Goal: Task Accomplishment & Management: Use online tool/utility

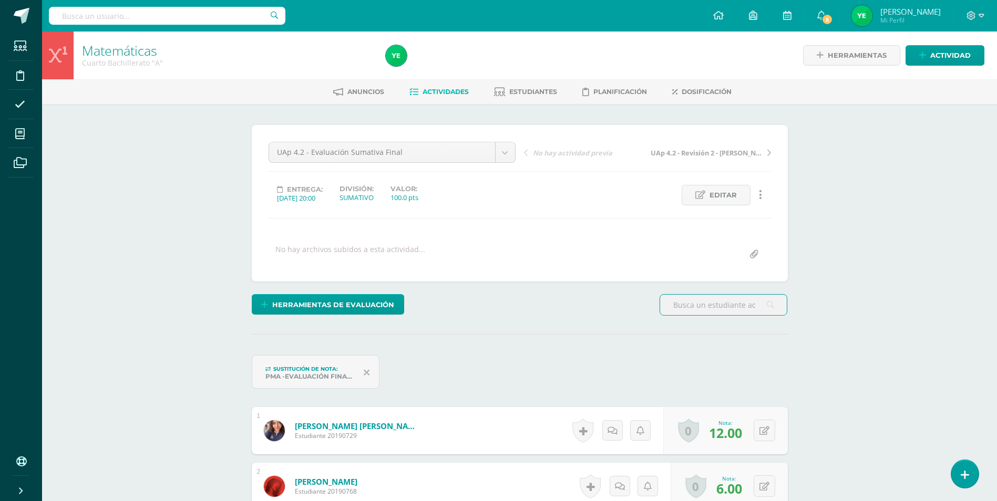
scroll to position [1, 0]
click at [439, 91] on span "Actividades" at bounding box center [445, 91] width 46 height 8
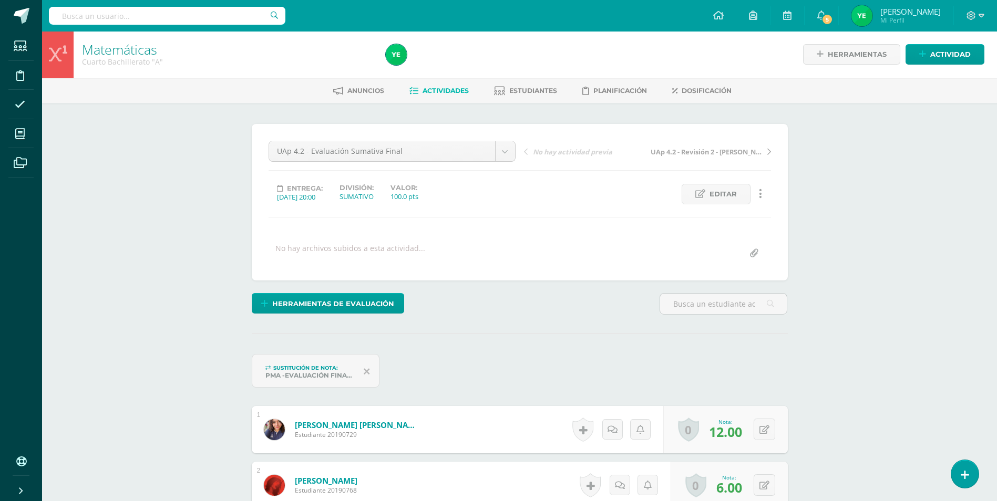
scroll to position [2, 0]
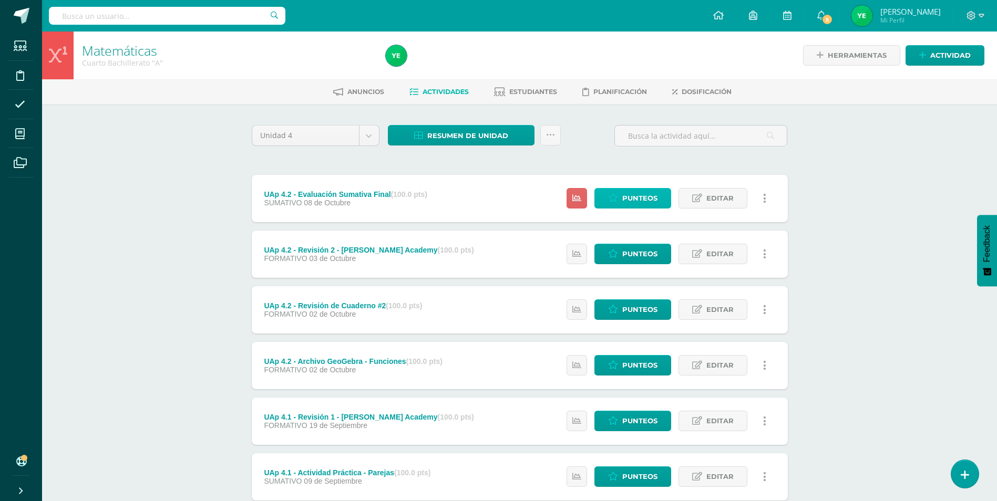
click at [649, 199] on span "Punteos" at bounding box center [639, 198] width 35 height 19
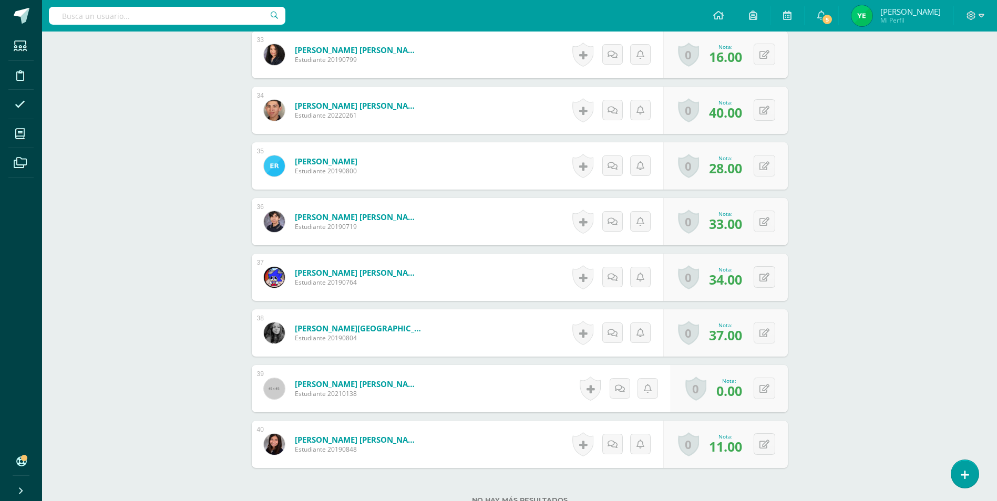
scroll to position [2159, 0]
click at [761, 393] on button at bounding box center [771, 388] width 22 height 22
drag, startPoint x: 670, startPoint y: 394, endPoint x: 627, endPoint y: 391, distance: 43.2
click at [627, 391] on div "Nota 0.00 Sustitución:" at bounding box center [707, 388] width 177 height 49
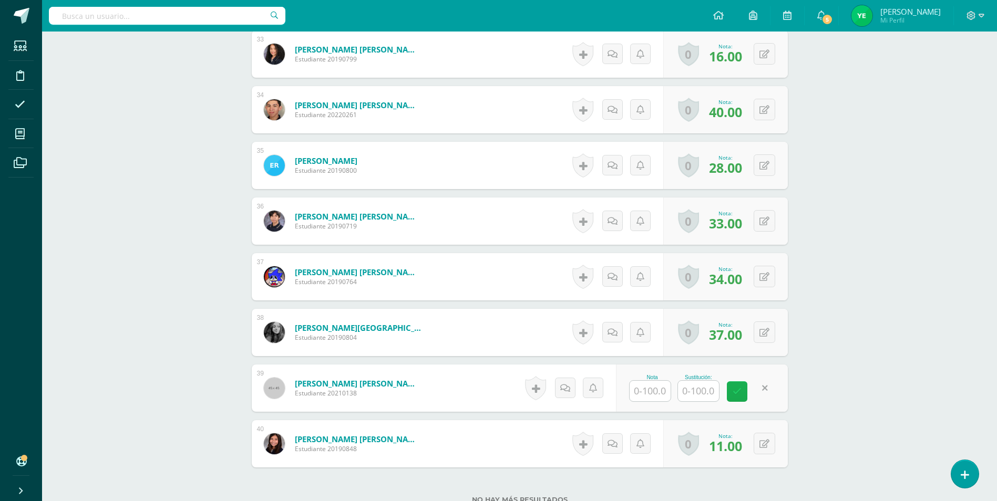
click at [737, 396] on icon at bounding box center [736, 391] width 9 height 9
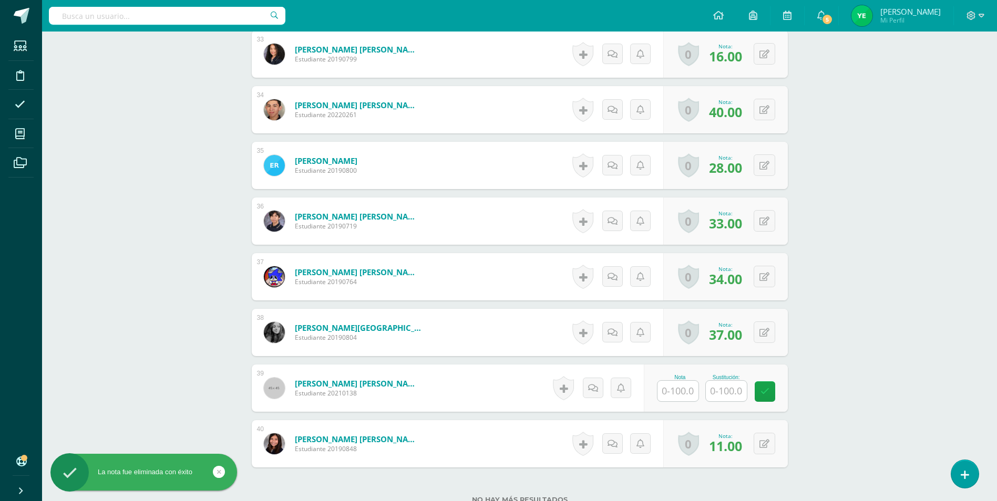
click at [771, 393] on link at bounding box center [764, 391] width 20 height 20
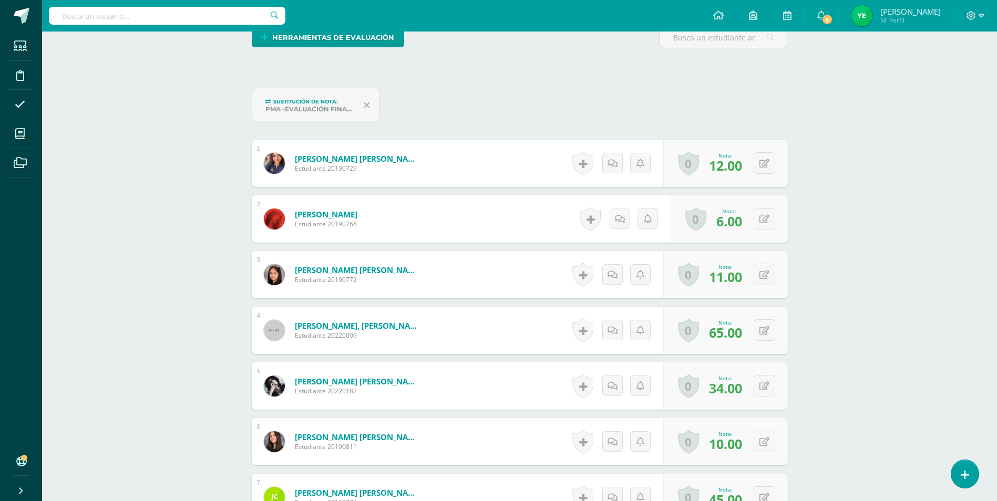
scroll to position [0, 0]
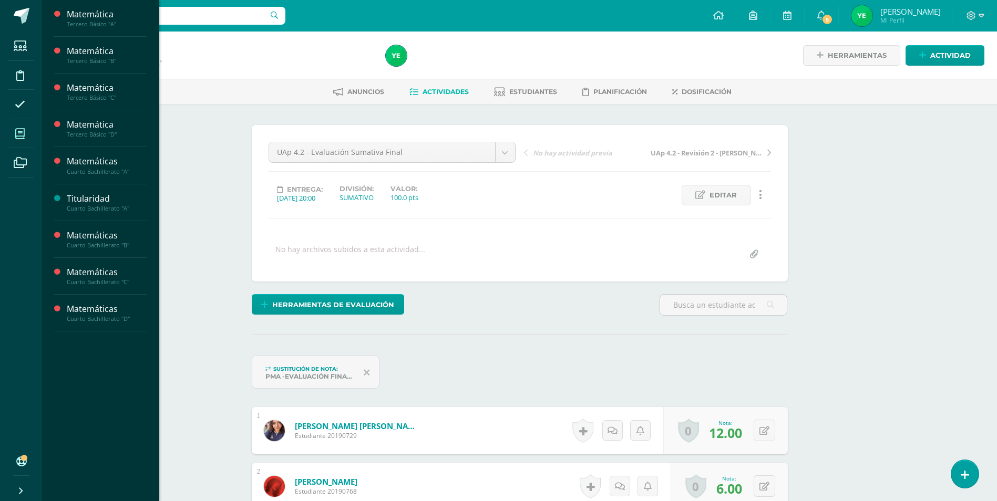
click at [21, 138] on icon at bounding box center [19, 134] width 9 height 11
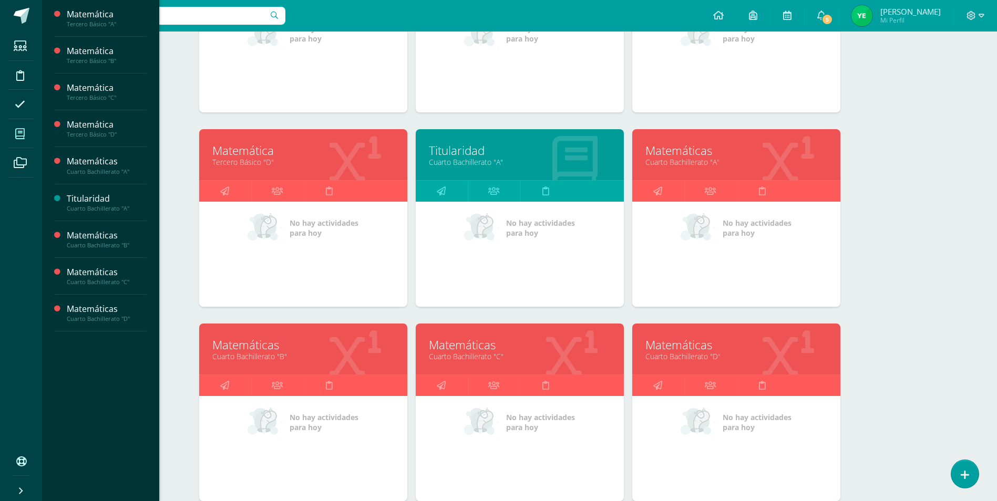
scroll to position [263, 0]
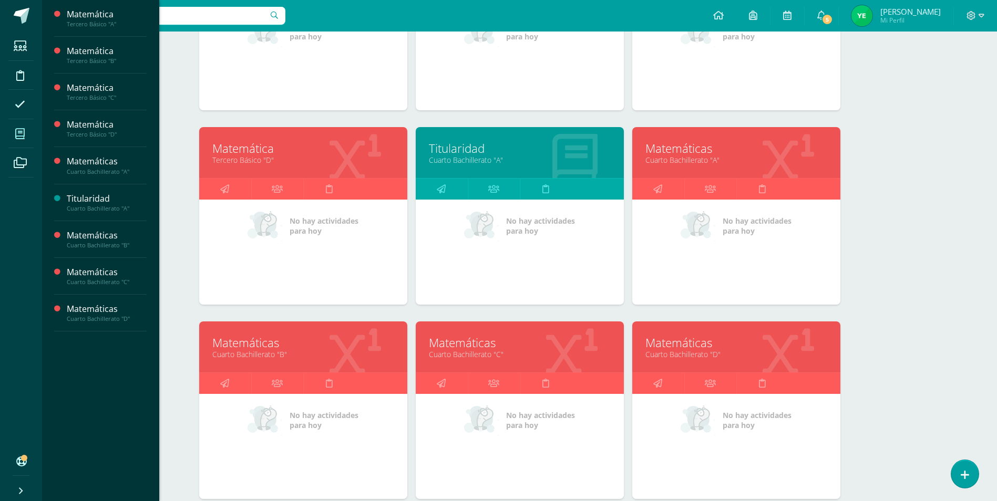
click at [733, 349] on link "Matemáticas" at bounding box center [736, 343] width 182 height 16
